Goal: Find specific page/section: Find specific page/section

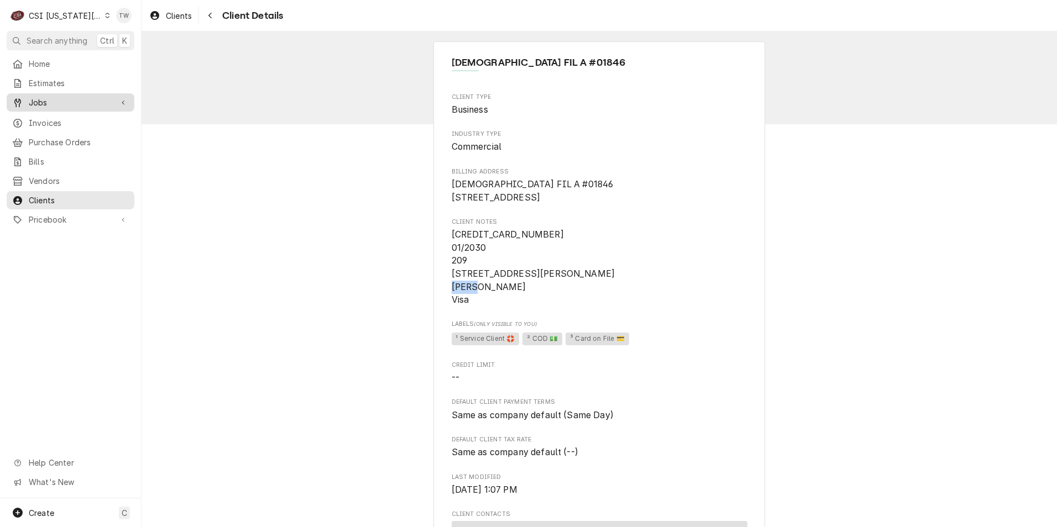
scroll to position [276, 0]
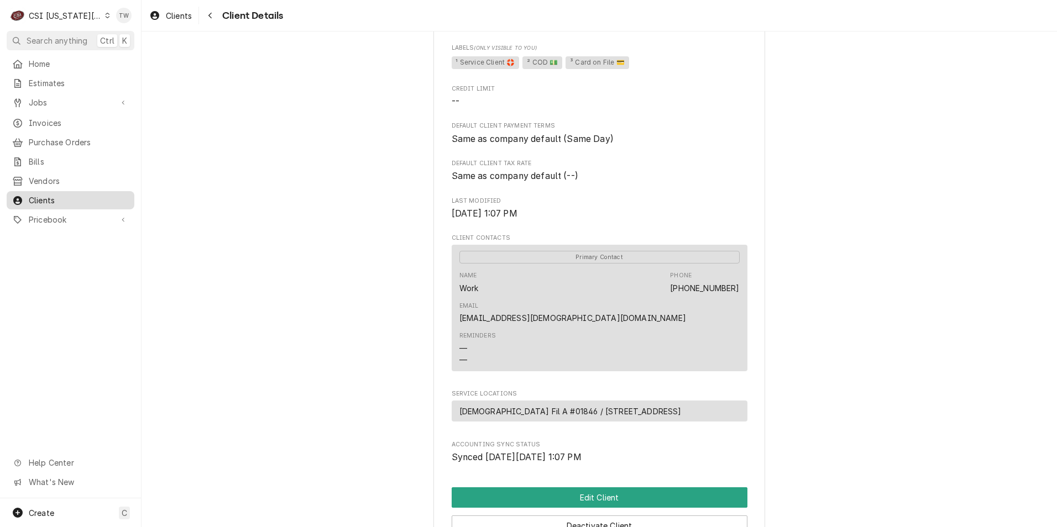
click at [51, 195] on span "Clients" at bounding box center [79, 201] width 100 height 12
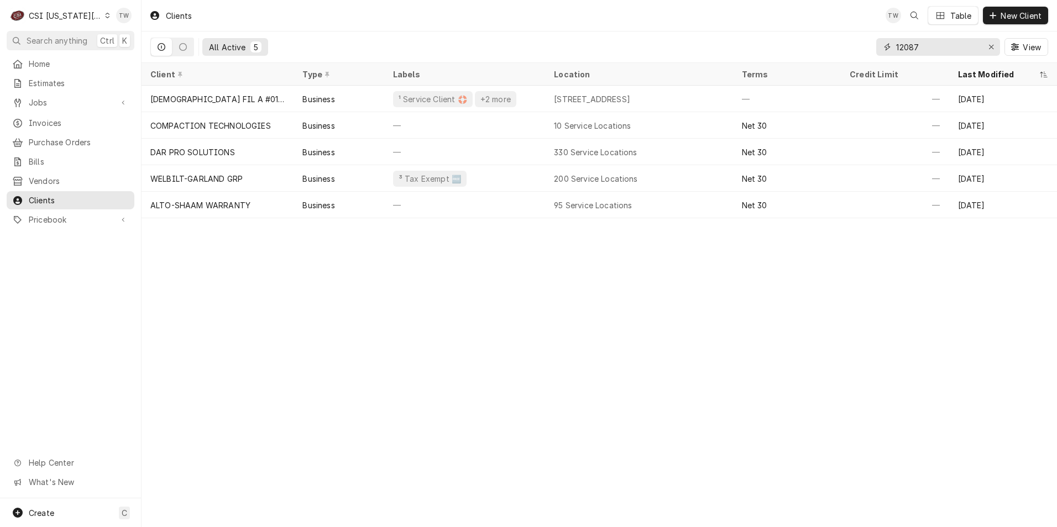
drag, startPoint x: 919, startPoint y: 47, endPoint x: 764, endPoint y: 33, distance: 155.4
click at [771, 34] on div "All Active 5 12087 View" at bounding box center [599, 47] width 898 height 31
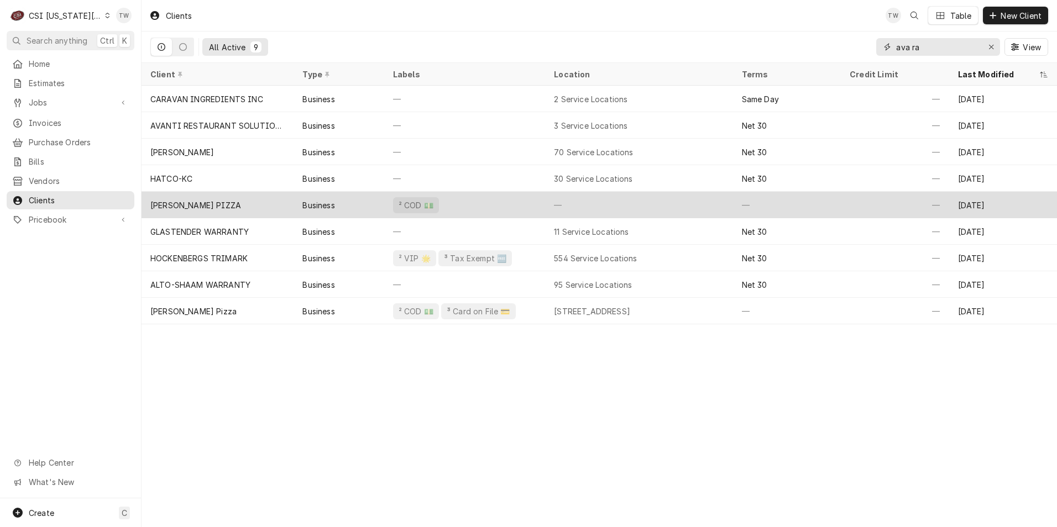
type input "ava ra"
click at [271, 209] on div "AVA RAE PIZZA" at bounding box center [218, 205] width 152 height 27
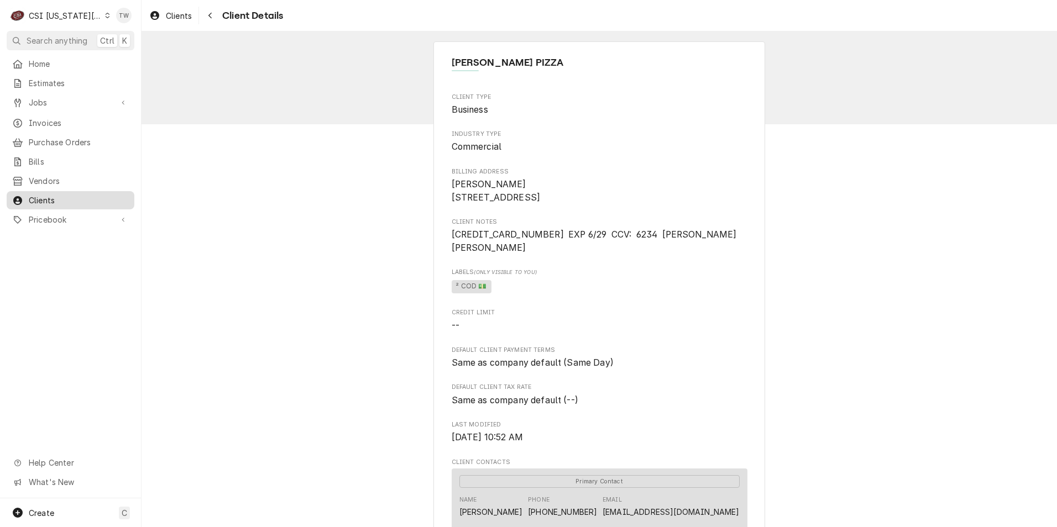
click at [70, 195] on span "Clients" at bounding box center [79, 201] width 100 height 12
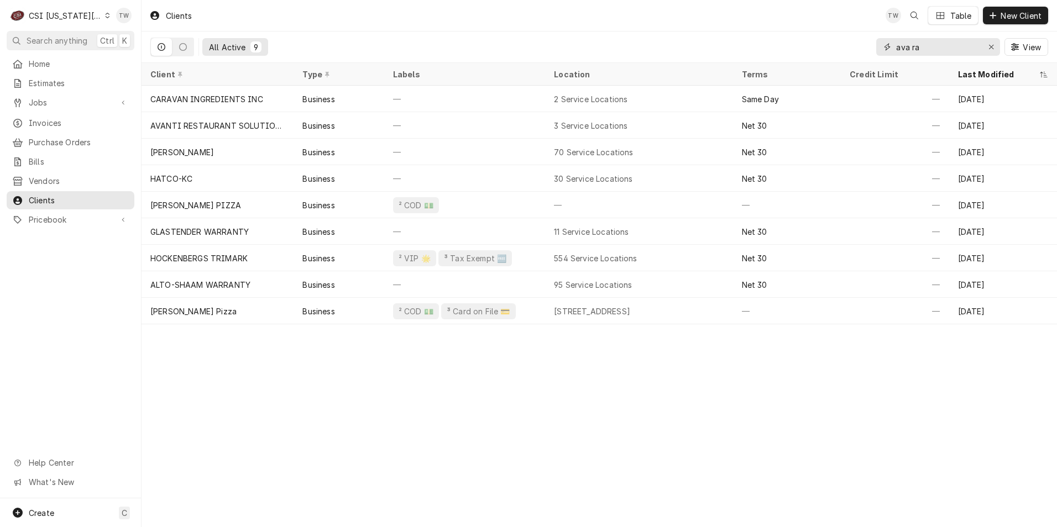
drag, startPoint x: 927, startPoint y: 47, endPoint x: 860, endPoint y: 42, distance: 67.1
click at [860, 42] on div "All Active 9 ava ra View" at bounding box center [599, 47] width 898 height 31
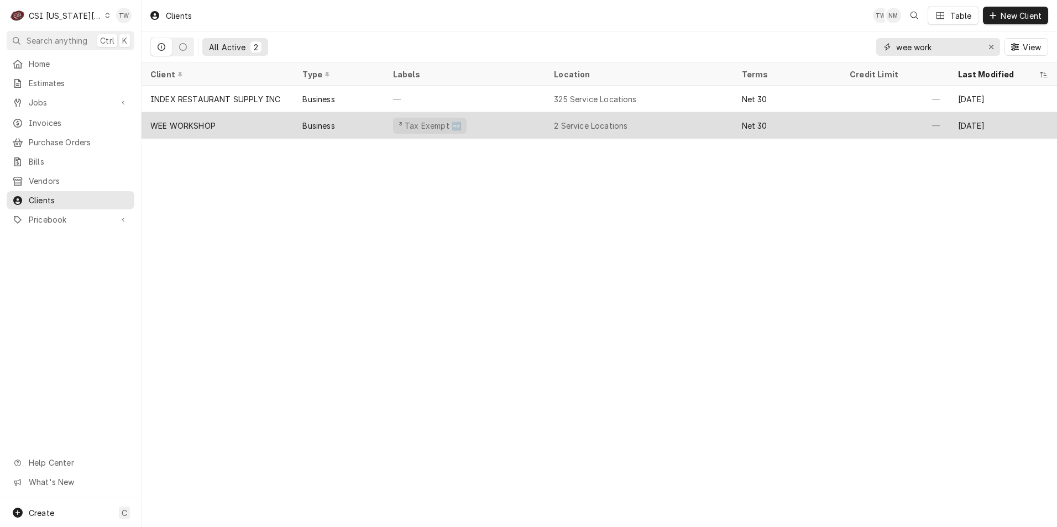
type input "wee work"
click at [242, 119] on div "WEE WORKSHOP" at bounding box center [218, 125] width 152 height 27
